Goal: Transaction & Acquisition: Purchase product/service

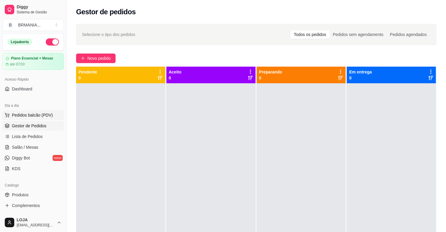
click at [20, 116] on span "Pedidos balcão (PDV)" at bounding box center [32, 115] width 41 height 6
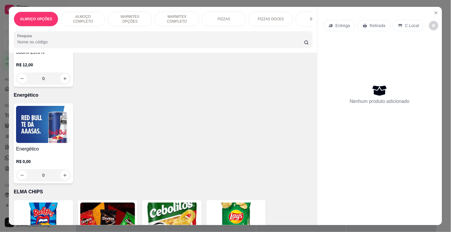
scroll to position [1582, 0]
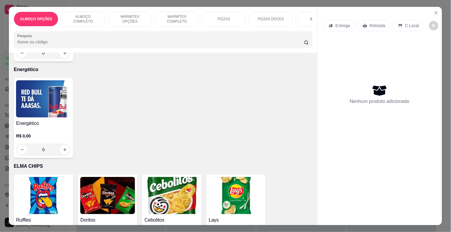
click at [54, 96] on img at bounding box center [43, 98] width 55 height 37
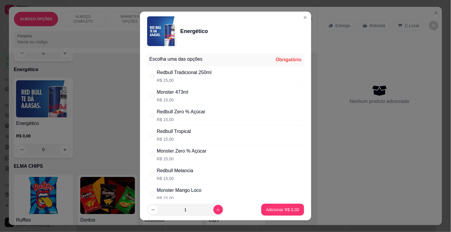
click at [180, 92] on div "Monster 473ml" at bounding box center [173, 92] width 32 height 7
radio input "true"
click at [278, 208] on p "Adicionar R$ 15,00" at bounding box center [281, 210] width 35 height 6
type input "1"
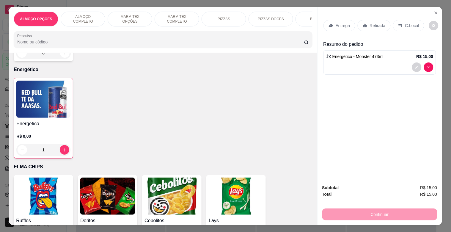
click at [375, 23] on p "Retirada" at bounding box center [378, 26] width 16 height 6
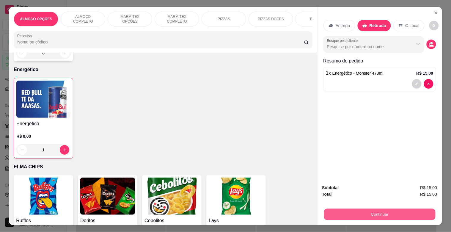
click at [373, 212] on button "Continuar" at bounding box center [379, 214] width 111 height 12
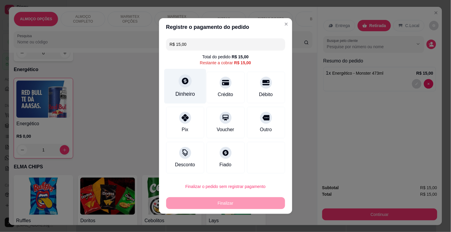
click at [190, 95] on div "Dinheiro" at bounding box center [185, 94] width 20 height 8
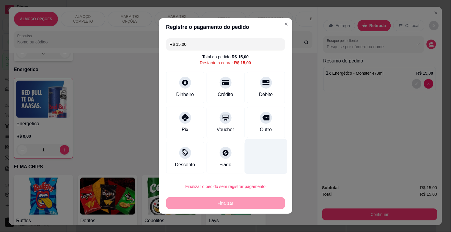
type input "R$ 0,00"
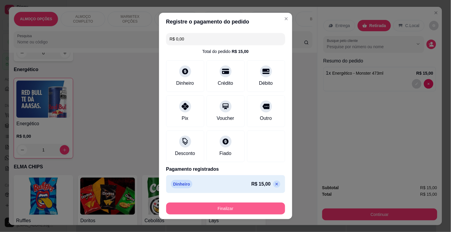
click at [232, 211] on button "Finalizar" at bounding box center [225, 208] width 119 height 12
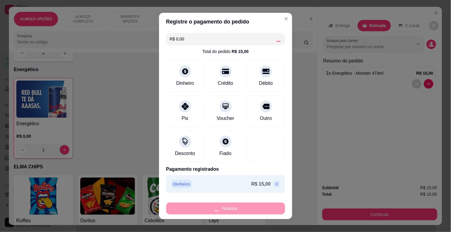
type input "0"
type input "-R$ 15,00"
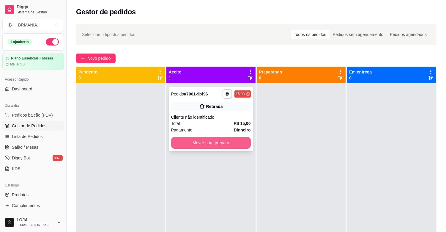
click at [209, 140] on button "Mover para preparo" at bounding box center [211, 143] width 80 height 12
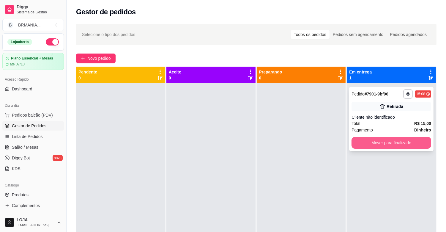
click at [374, 142] on button "Mover para finalizado" at bounding box center [392, 143] width 80 height 12
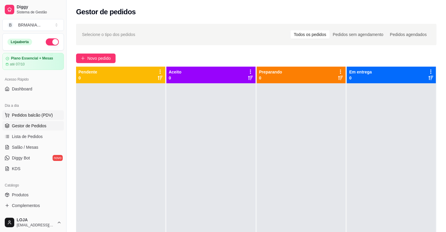
click at [25, 112] on span "Pedidos balcão (PDV)" at bounding box center [32, 115] width 41 height 6
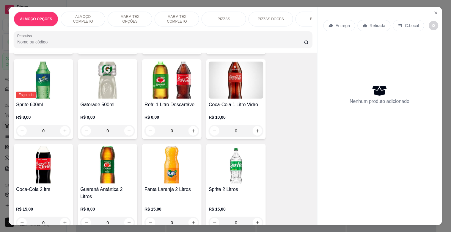
scroll to position [959, 0]
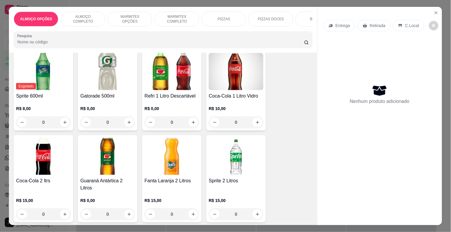
click at [54, 165] on img at bounding box center [43, 156] width 55 height 37
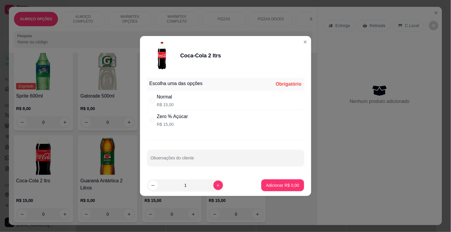
click at [174, 118] on div "Zero % Açúcar" at bounding box center [172, 116] width 31 height 7
radio input "true"
click at [281, 182] on button "Adicionar R$ 15,00" at bounding box center [281, 185] width 45 height 12
type input "1"
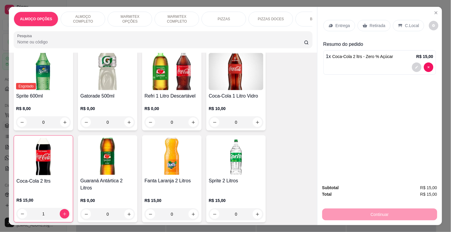
click at [376, 23] on p "Retirada" at bounding box center [378, 26] width 16 height 6
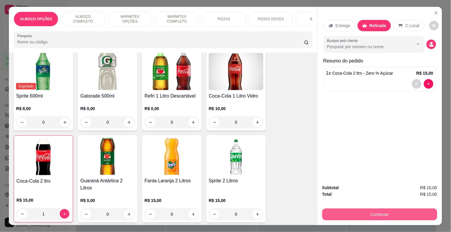
click at [396, 213] on button "Continuar" at bounding box center [379, 214] width 115 height 12
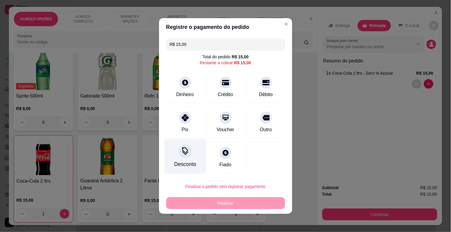
drag, startPoint x: 171, startPoint y: 127, endPoint x: 196, endPoint y: 154, distance: 36.8
click at [173, 127] on div "Pix" at bounding box center [185, 123] width 38 height 32
type input "R$ 0,00"
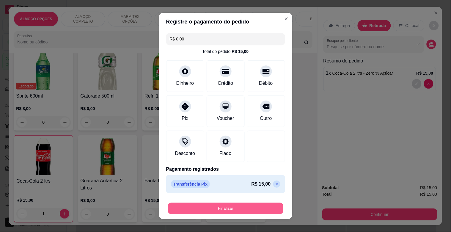
click at [232, 207] on button "Finalizar" at bounding box center [225, 209] width 115 height 12
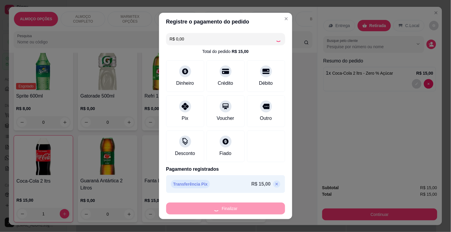
type input "0"
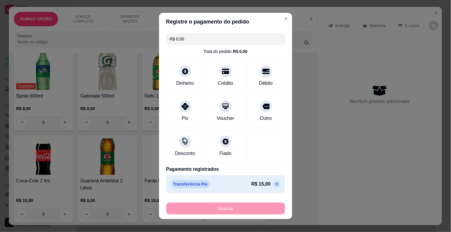
type input "-R$ 15,00"
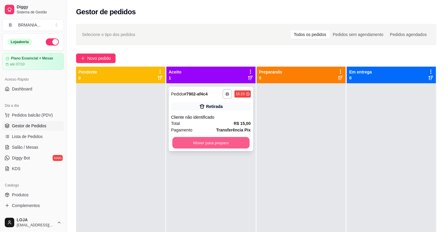
click at [230, 140] on button "Mover para preparo" at bounding box center [210, 143] width 77 height 12
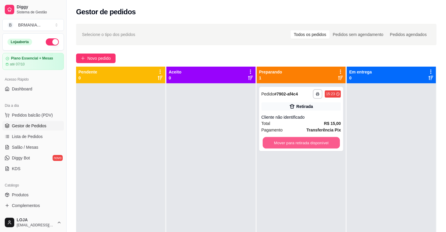
click at [313, 143] on button "Mover para retirada disponível" at bounding box center [301, 143] width 77 height 12
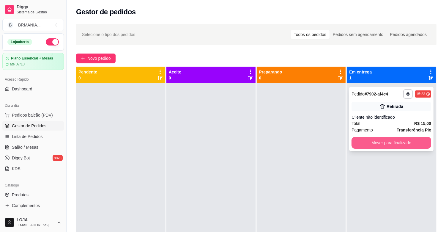
click at [376, 142] on button "Mover para finalizado" at bounding box center [392, 143] width 80 height 12
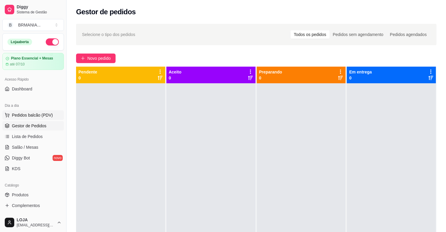
click at [48, 116] on span "Pedidos balcão (PDV)" at bounding box center [32, 115] width 41 height 6
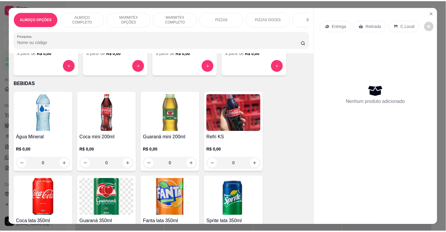
scroll to position [614, 0]
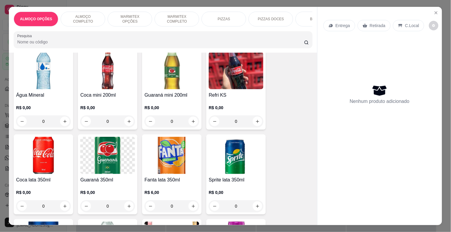
click at [115, 82] on img at bounding box center [107, 70] width 55 height 37
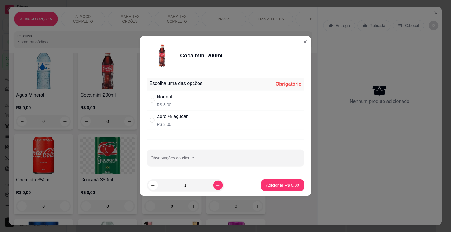
click at [187, 100] on div "Normal R$ 3,00" at bounding box center [225, 101] width 157 height 20
click at [201, 120] on div "Zero % açúcar R$ 3,00" at bounding box center [225, 120] width 157 height 20
radio input "false"
radio input "true"
click at [281, 187] on p "Adicionar R$ 3,00" at bounding box center [282, 185] width 33 height 6
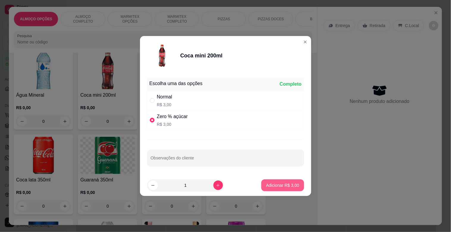
type input "1"
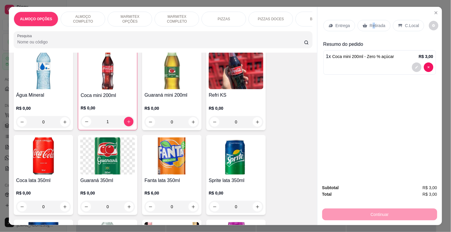
click at [370, 25] on p "Retirada" at bounding box center [378, 26] width 16 height 6
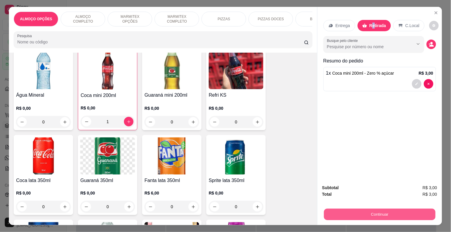
click at [382, 210] on button "Continuar" at bounding box center [379, 214] width 111 height 12
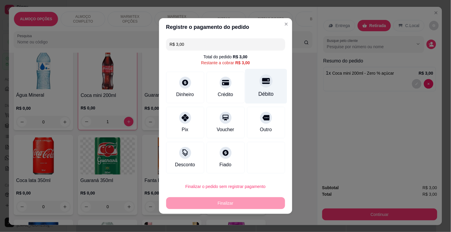
click at [258, 95] on div "Débito" at bounding box center [265, 94] width 15 height 8
type input "R$ 0,00"
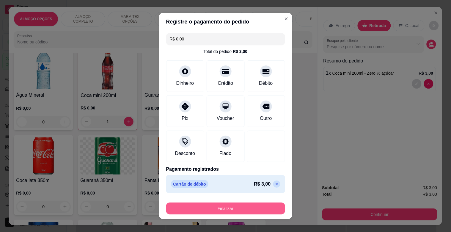
click at [225, 211] on button "Finalizar" at bounding box center [225, 208] width 119 height 12
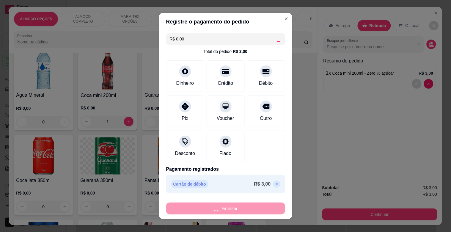
type input "0"
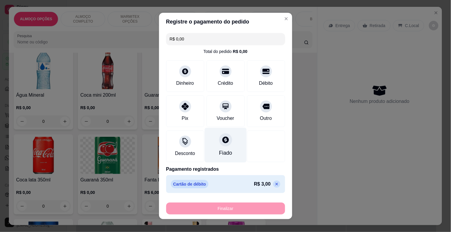
type input "-R$ 3,00"
